Goal: Transaction & Acquisition: Book appointment/travel/reservation

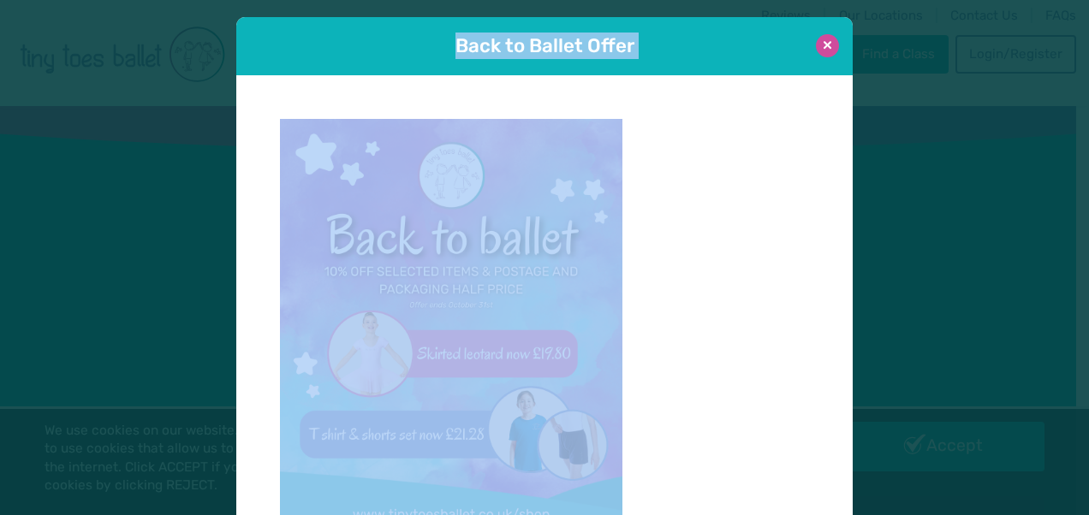
click at [823, 41] on div "Back to Ballet Offer Click here to Shop- delivered straight to your door!" at bounding box center [544, 257] width 1089 height 515
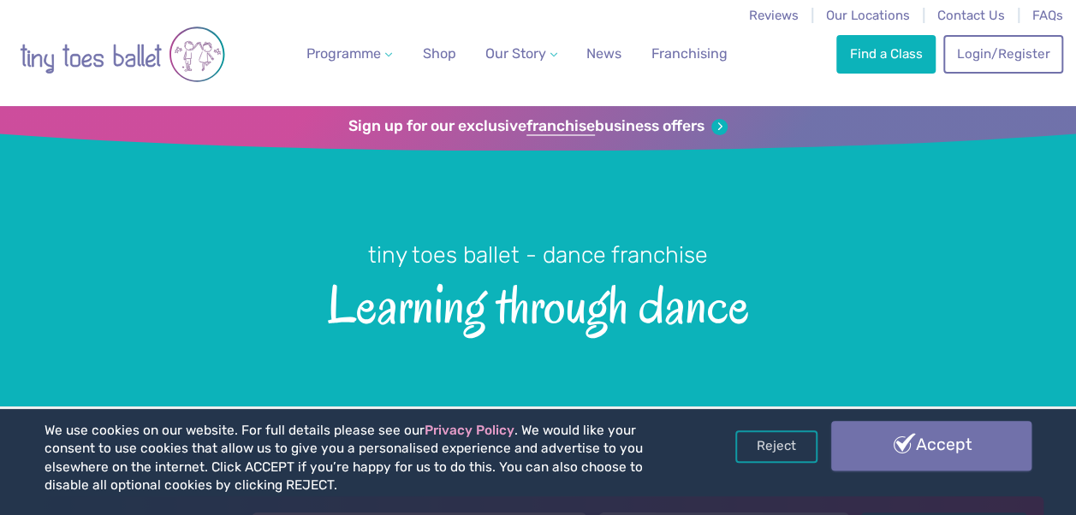
drag, startPoint x: 793, startPoint y: 440, endPoint x: 909, endPoint y: 436, distance: 116.5
click at [909, 436] on div "Reject Accept" at bounding box center [883, 447] width 296 height 50
click at [909, 436] on link "Accept" at bounding box center [931, 446] width 200 height 50
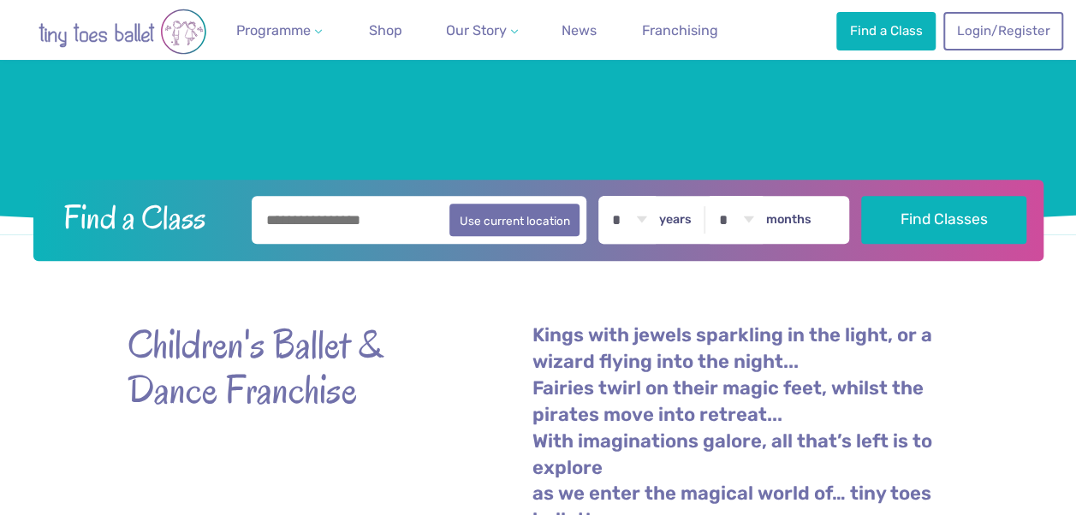
scroll to position [240, 0]
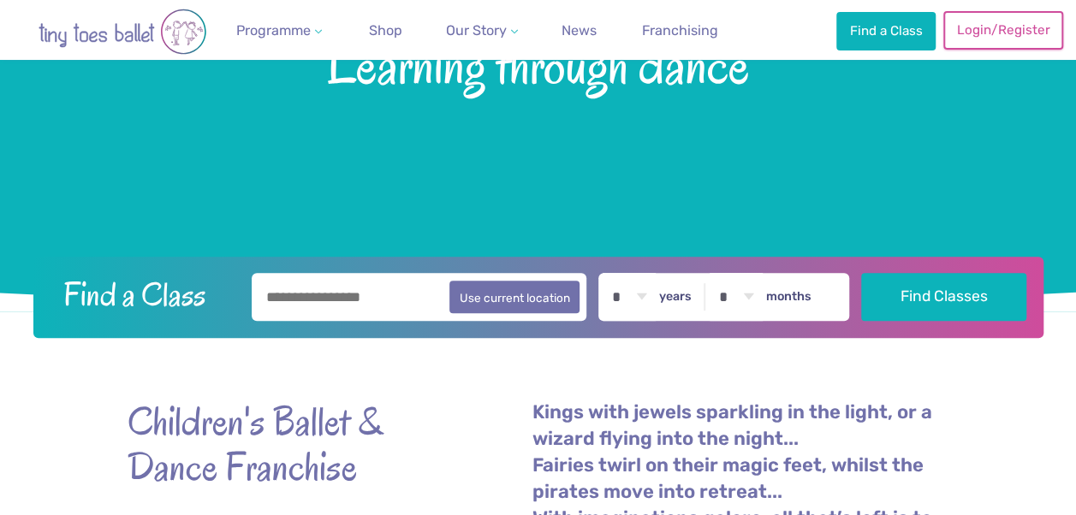
click at [961, 22] on link "Login/Register" at bounding box center [1003, 30] width 120 height 38
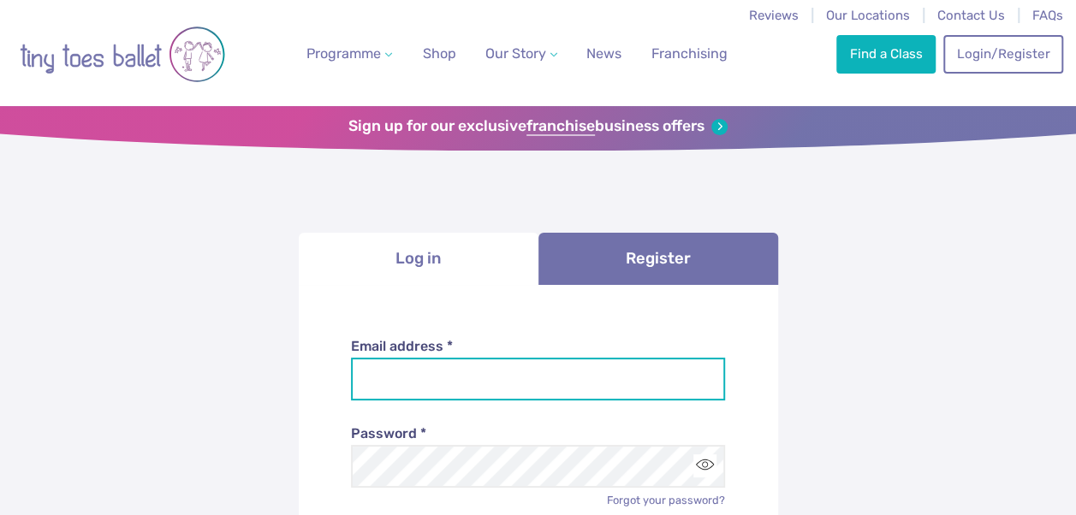
click at [412, 382] on input "Email address *" at bounding box center [538, 379] width 374 height 43
type input "**********"
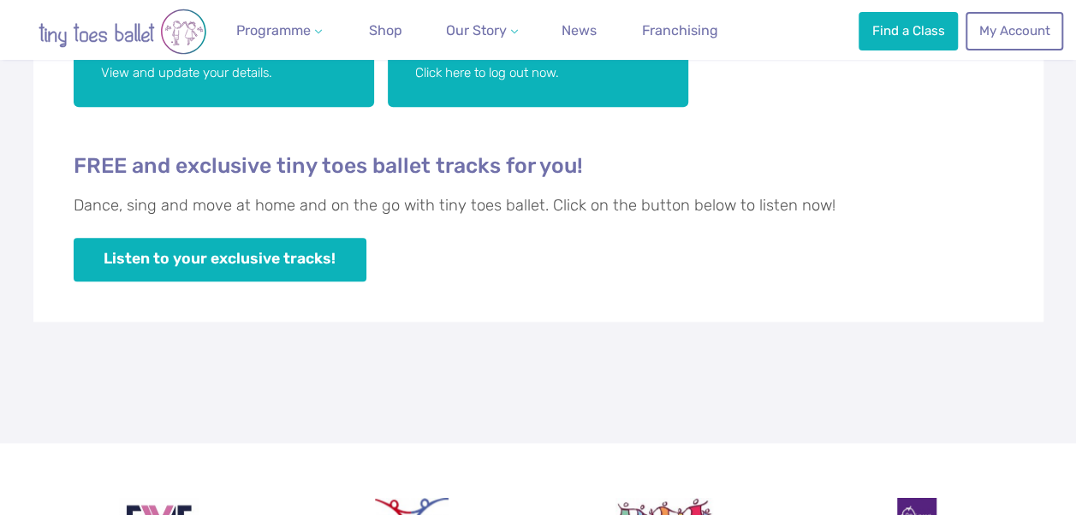
scroll to position [306, 0]
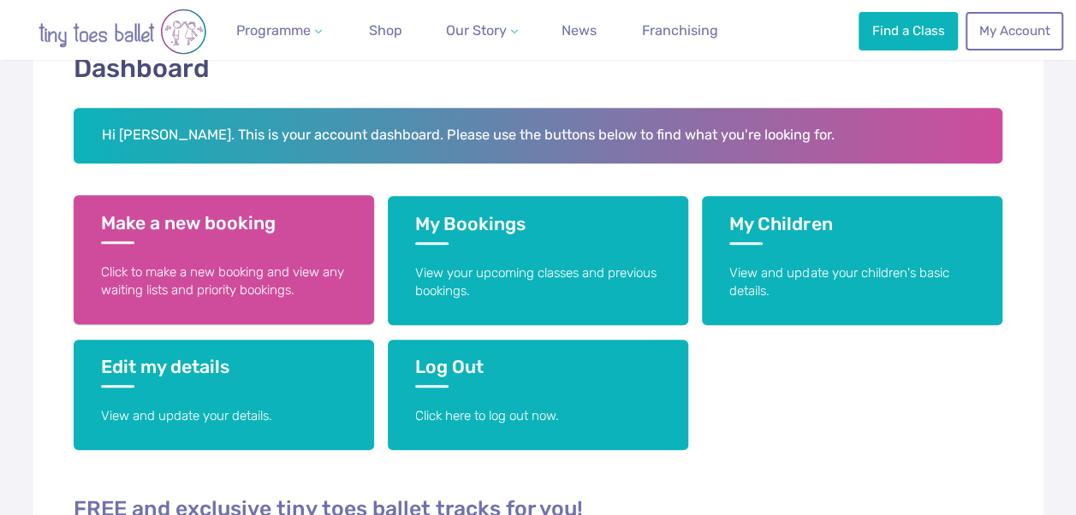
click at [165, 281] on p "Click to make a new booking and view any waiting lists and priority bookings." at bounding box center [224, 282] width 246 height 37
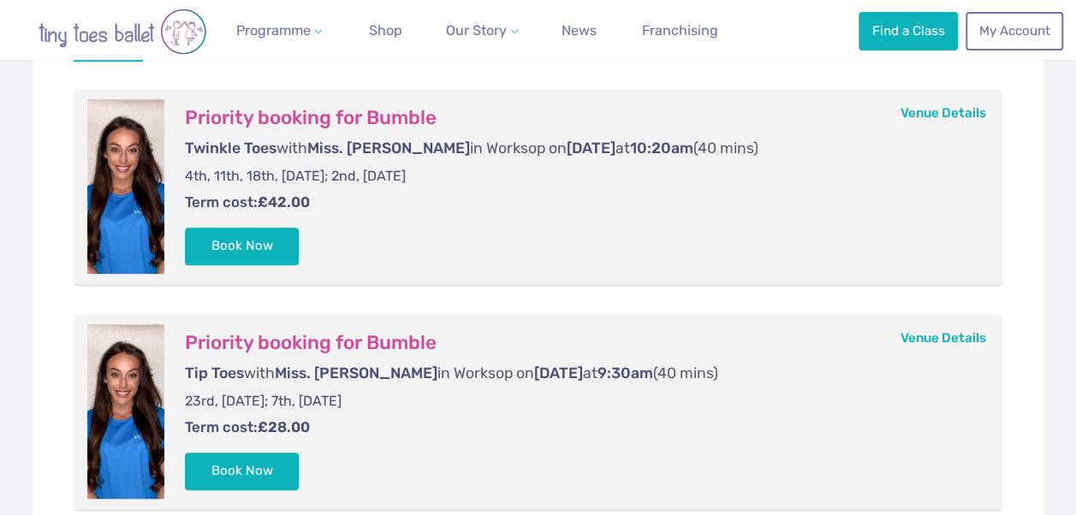
scroll to position [389, 0]
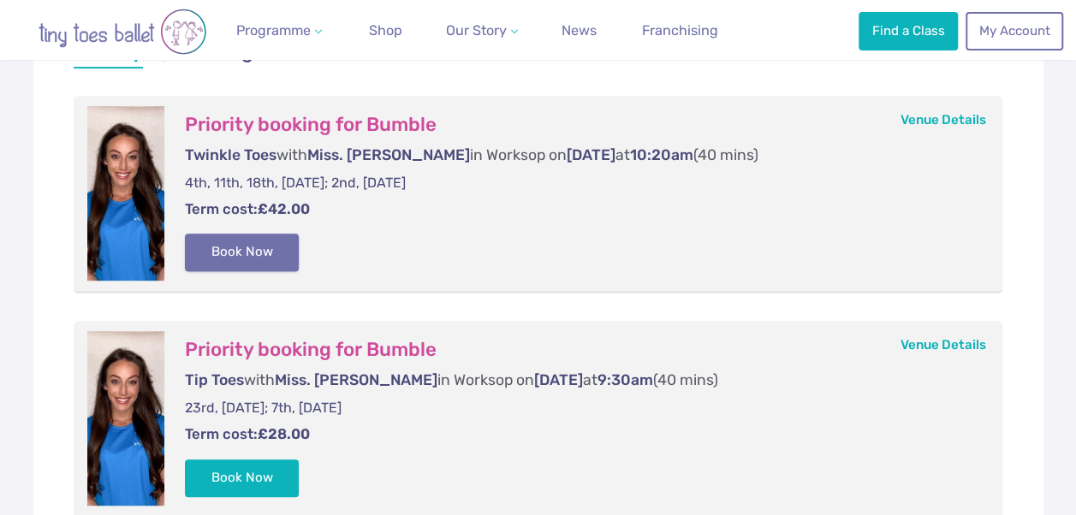
click at [235, 240] on button "Book Now" at bounding box center [242, 253] width 115 height 38
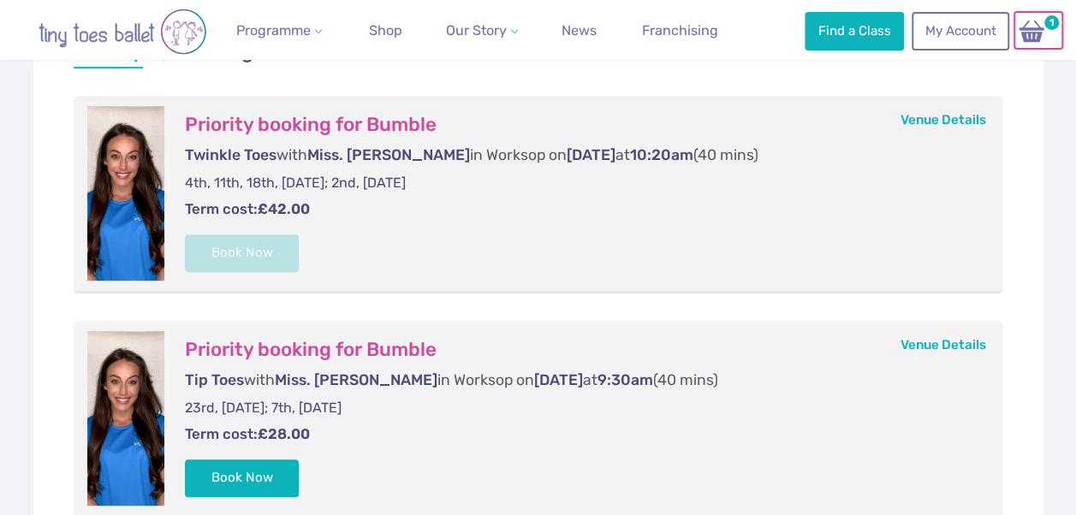
click at [1034, 45] on link "1" at bounding box center [1038, 30] width 50 height 39
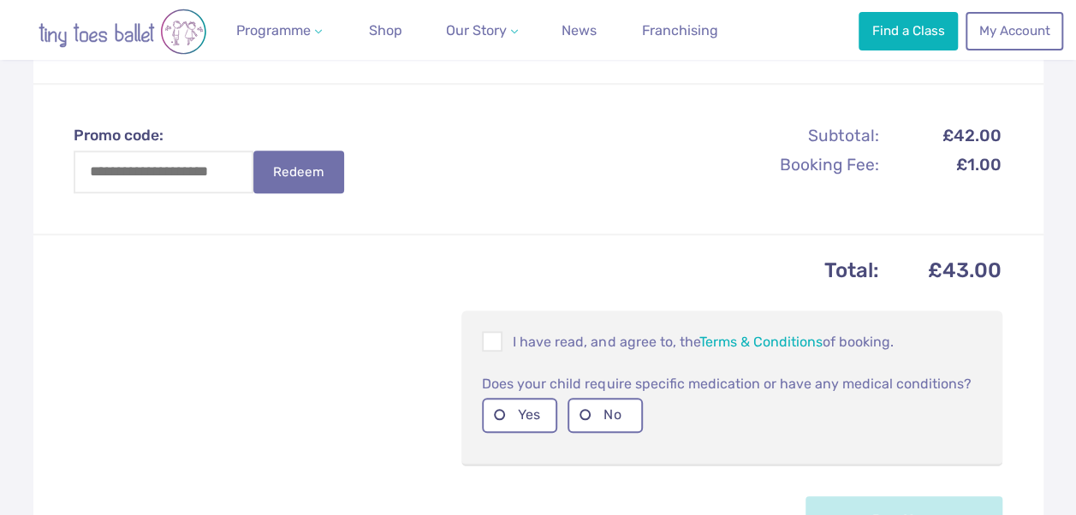
scroll to position [557, 0]
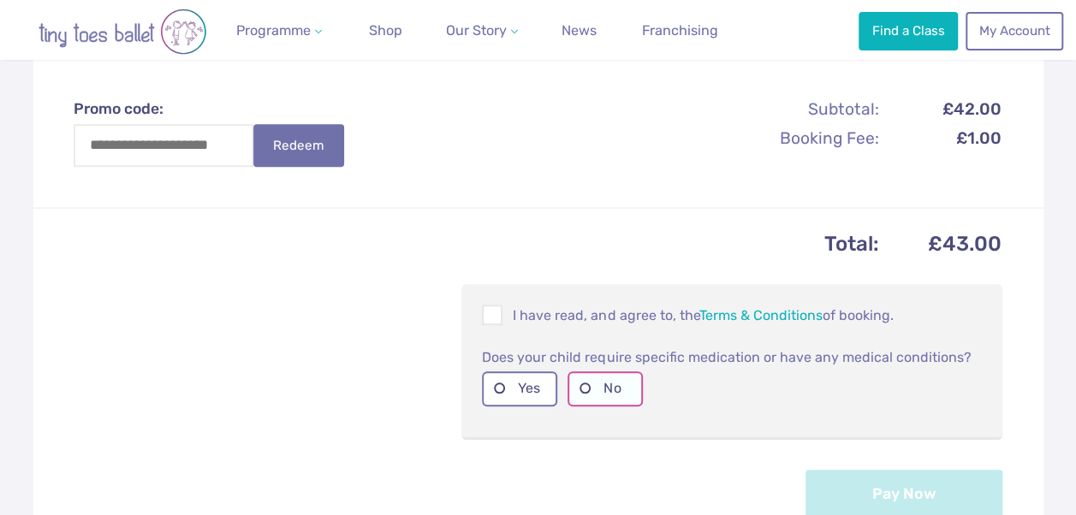
click at [591, 390] on label "No" at bounding box center [604, 388] width 75 height 35
click at [490, 315] on span at bounding box center [493, 318] width 19 height 16
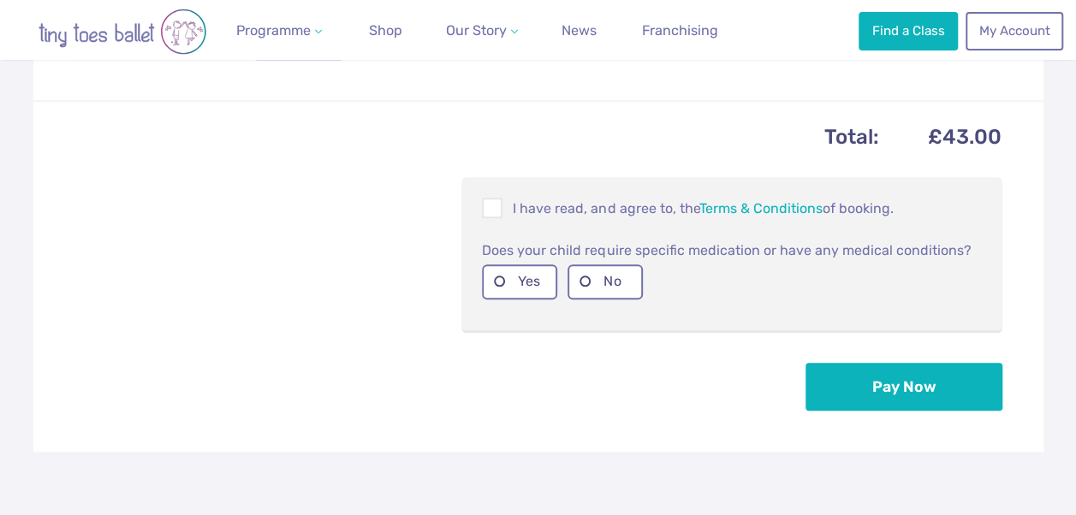
scroll to position [698, 0]
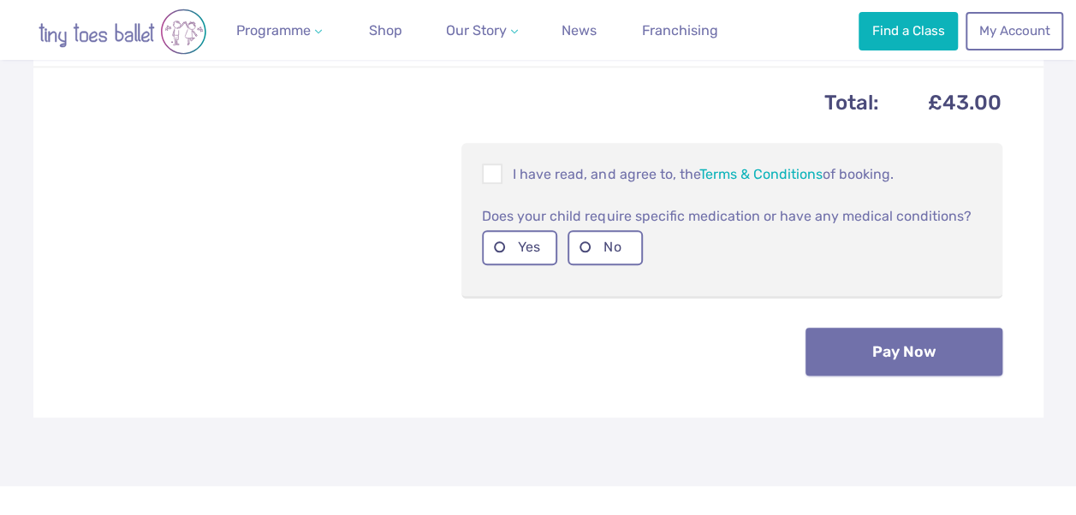
click at [897, 359] on button "Pay Now" at bounding box center [903, 352] width 197 height 48
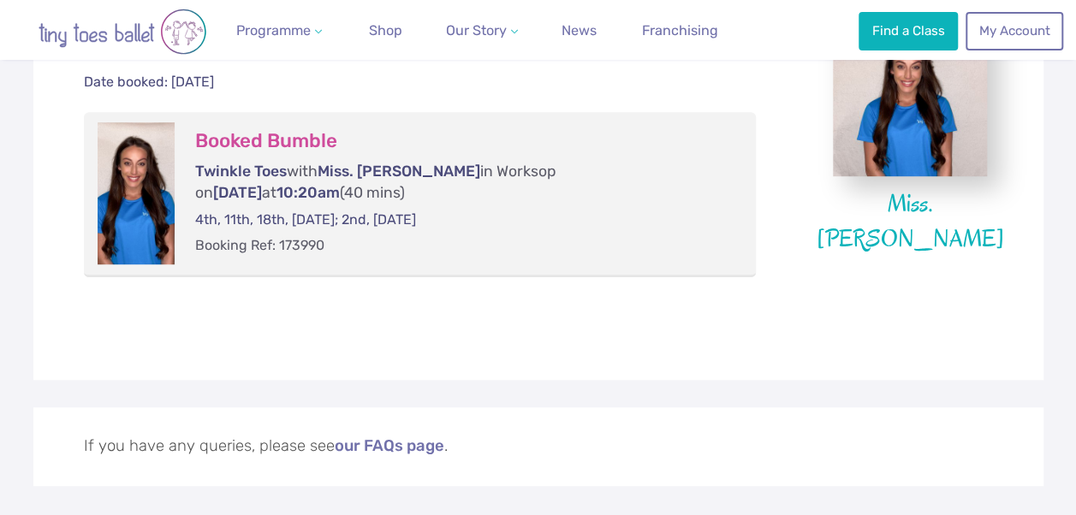
scroll to position [462, 0]
